Goal: Navigation & Orientation: Find specific page/section

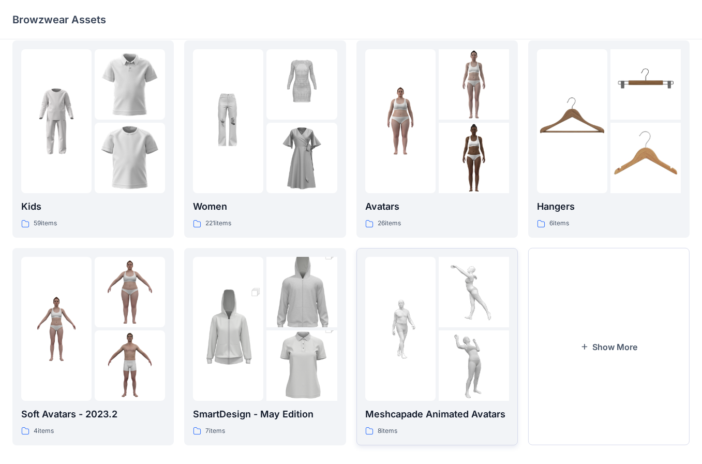
scroll to position [22, 0]
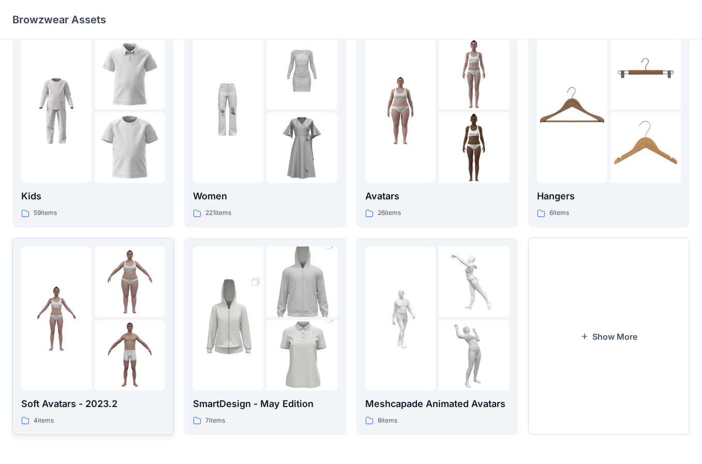
click at [77, 308] on img at bounding box center [56, 318] width 70 height 70
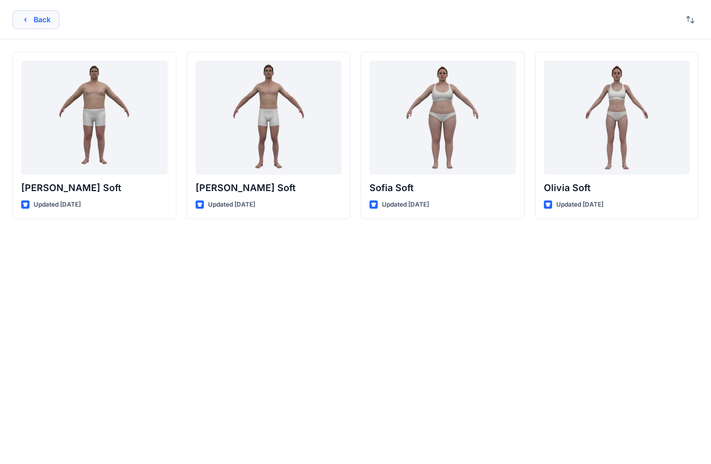
click at [22, 20] on icon "button" at bounding box center [25, 20] width 8 height 8
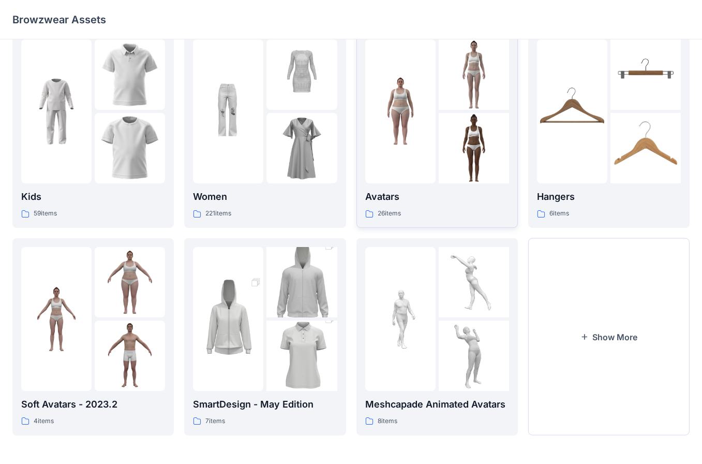
scroll to position [22, 0]
click at [236, 123] on img at bounding box center [228, 111] width 70 height 70
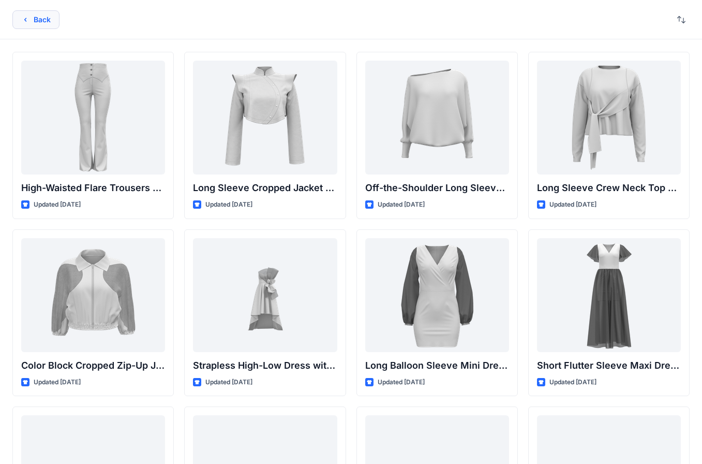
click at [53, 20] on button "Back" at bounding box center [35, 19] width 47 height 19
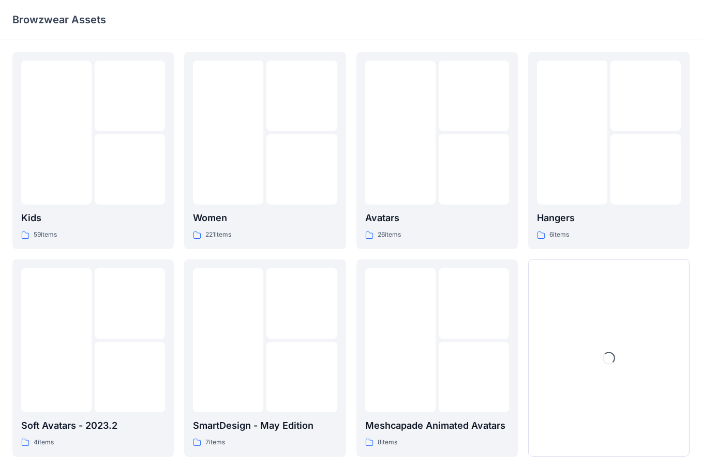
scroll to position [22, 0]
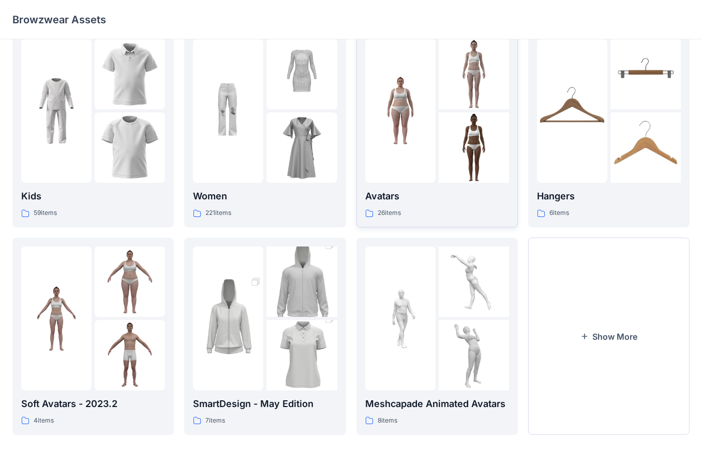
click at [408, 144] on img at bounding box center [400, 111] width 70 height 70
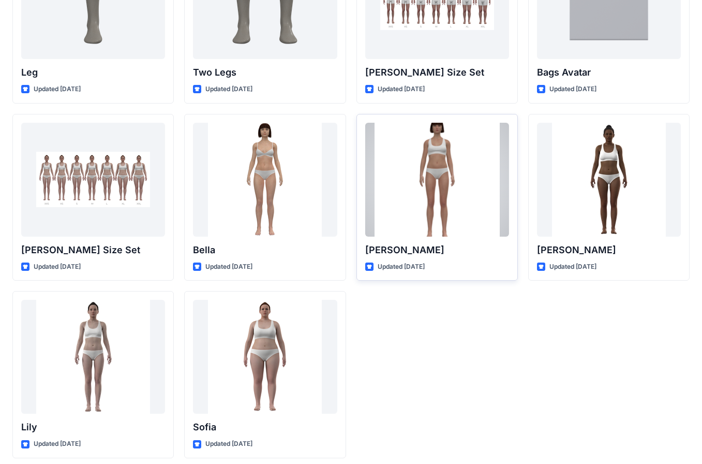
scroll to position [831, 0]
